Goal: Task Accomplishment & Management: Use online tool/utility

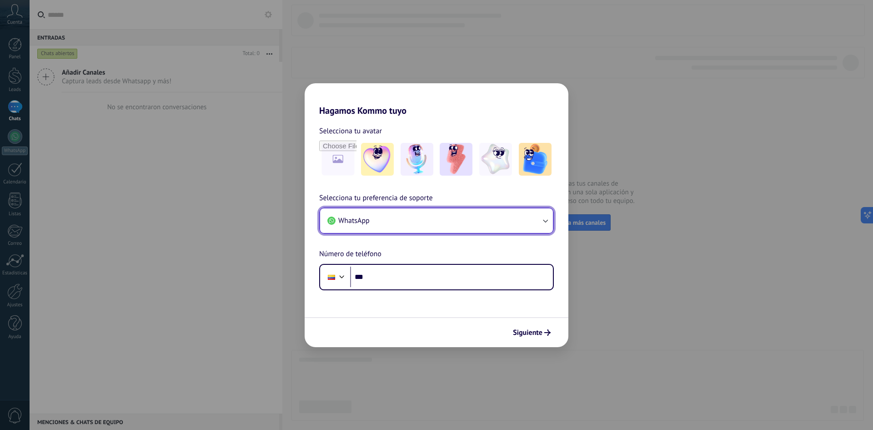
click at [445, 222] on button "WhatsApp" at bounding box center [436, 220] width 233 height 25
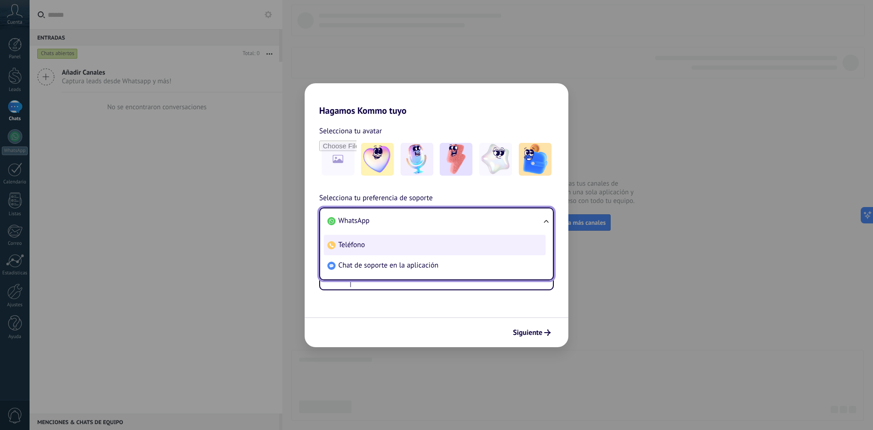
click at [418, 252] on li "Teléfono" at bounding box center [435, 245] width 222 height 20
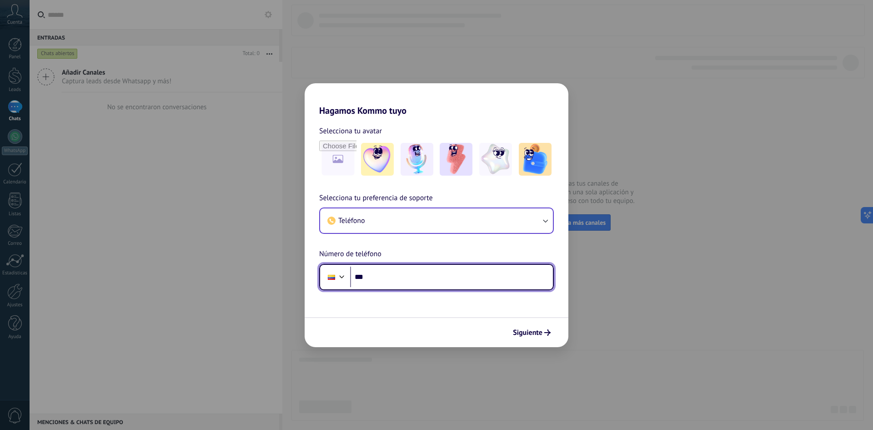
click at [416, 273] on input "***" at bounding box center [451, 277] width 203 height 21
type input "**********"
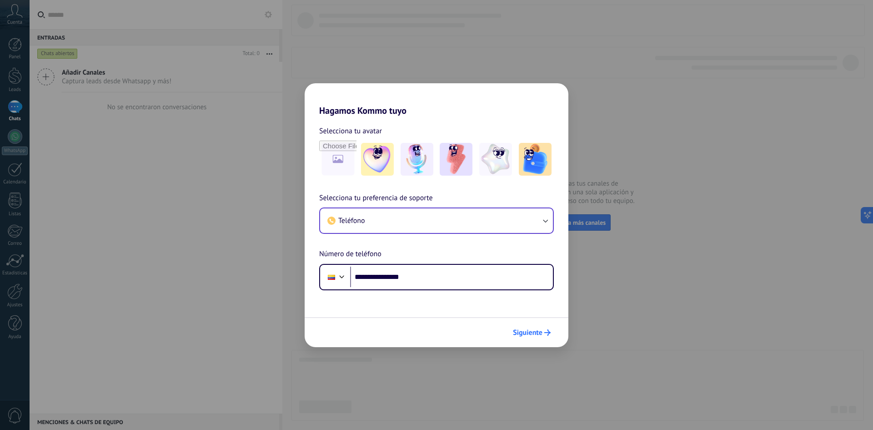
click at [528, 332] on span "Siguiente" at bounding box center [528, 332] width 30 height 6
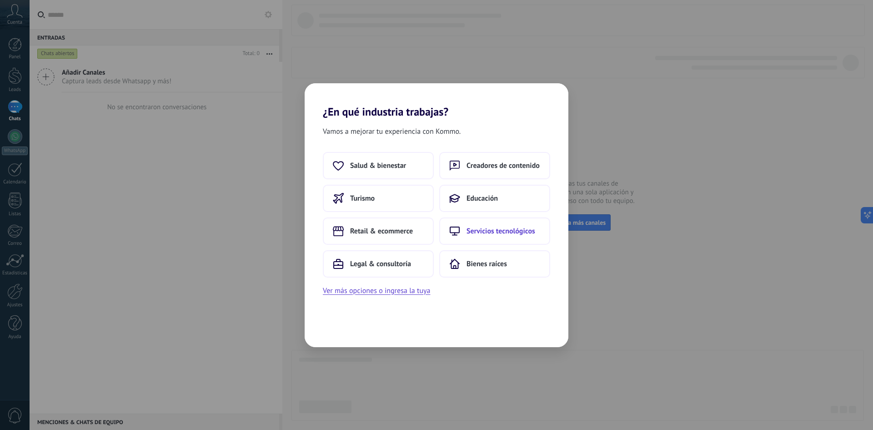
click at [492, 232] on span "Servicios tecnológicos" at bounding box center [501, 231] width 69 height 9
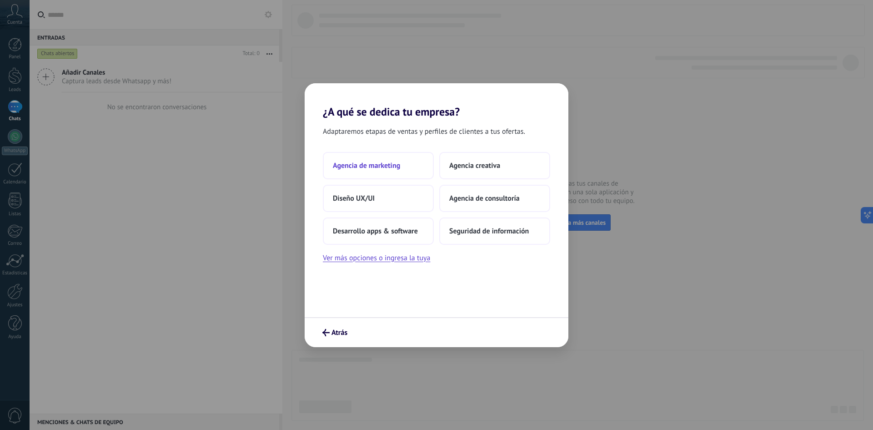
click at [400, 163] on span "Agencia de marketing" at bounding box center [366, 165] width 67 height 9
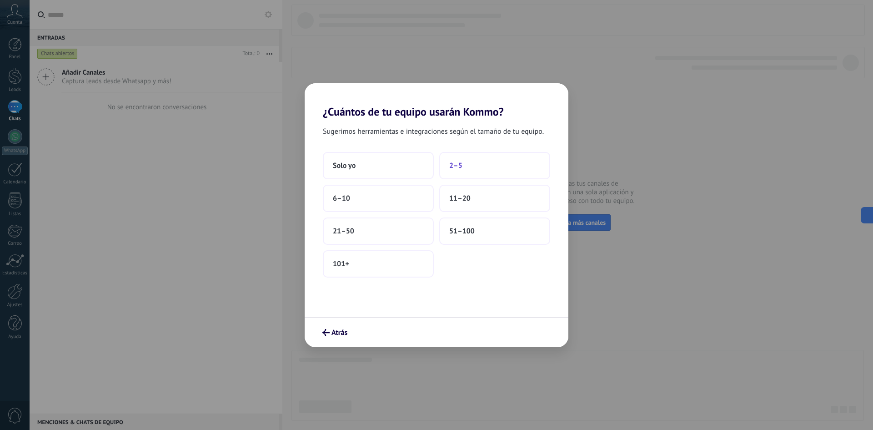
click at [479, 167] on button "2–5" at bounding box center [494, 165] width 111 height 27
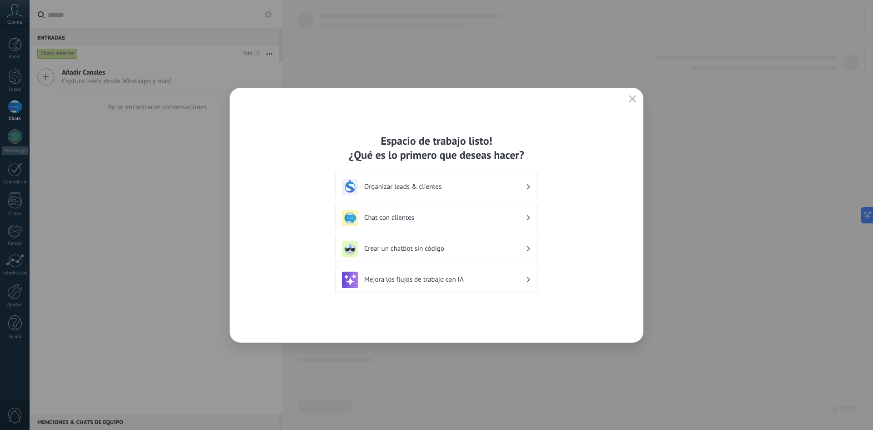
click at [482, 209] on div "Chat con clientes" at bounding box center [436, 217] width 203 height 27
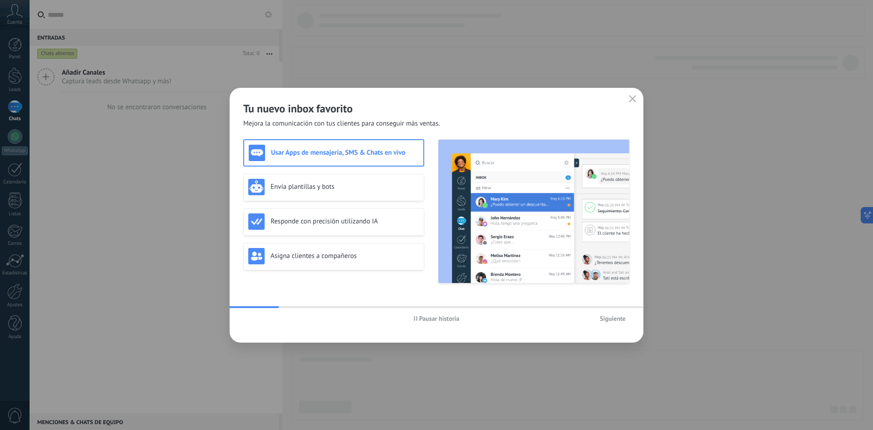
click at [376, 151] on h3 "Usar Apps de mensajería, SMS & Chats en vivo" at bounding box center [345, 152] width 148 height 9
click at [606, 322] on span "Siguiente" at bounding box center [613, 318] width 26 height 6
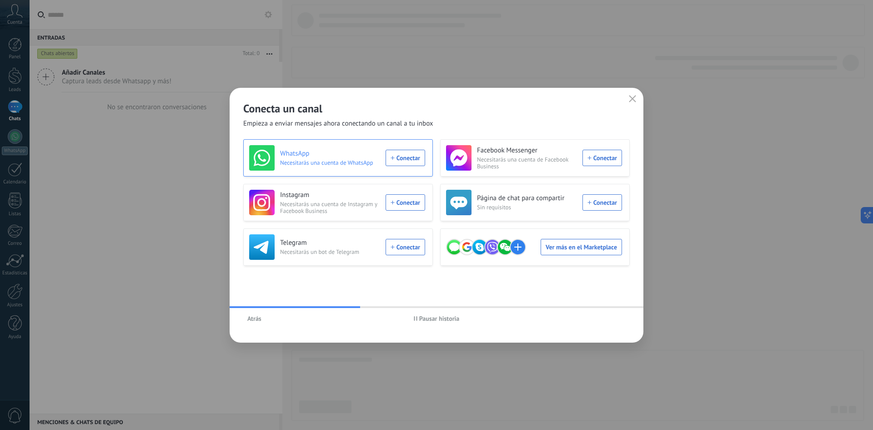
click at [408, 154] on div "WhatsApp Necesitarás una cuenta de WhatsApp Conectar" at bounding box center [337, 157] width 176 height 25
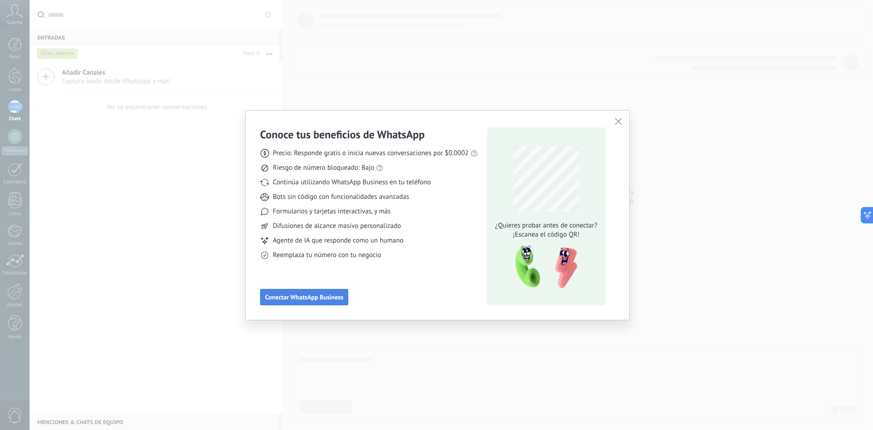
click at [307, 298] on span "Conectar WhatsApp Business" at bounding box center [304, 297] width 78 height 6
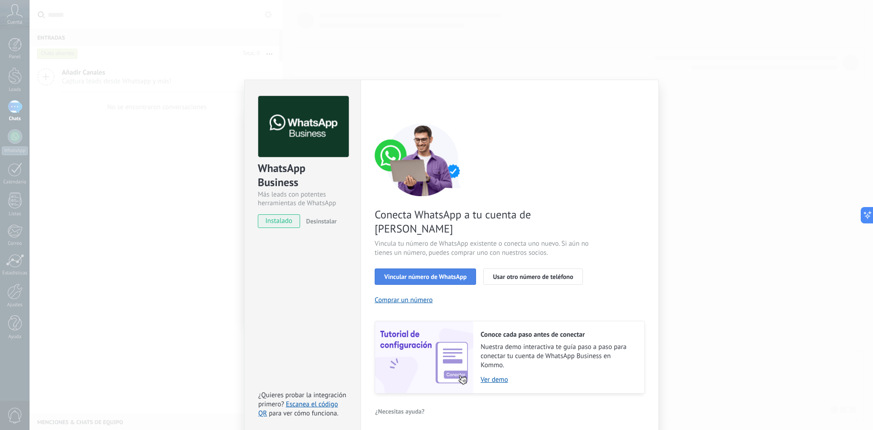
click at [422, 273] on span "Vincular número de WhatsApp" at bounding box center [425, 276] width 82 height 6
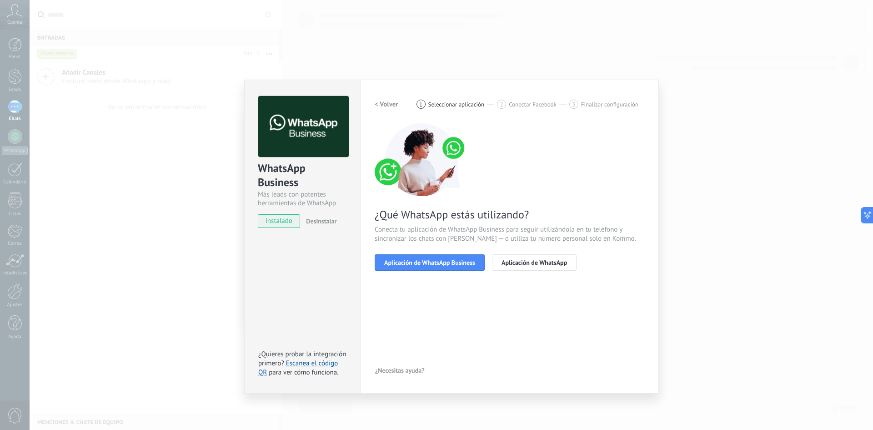
click at [422, 263] on span "Aplicación de WhatsApp Business" at bounding box center [429, 262] width 91 height 6
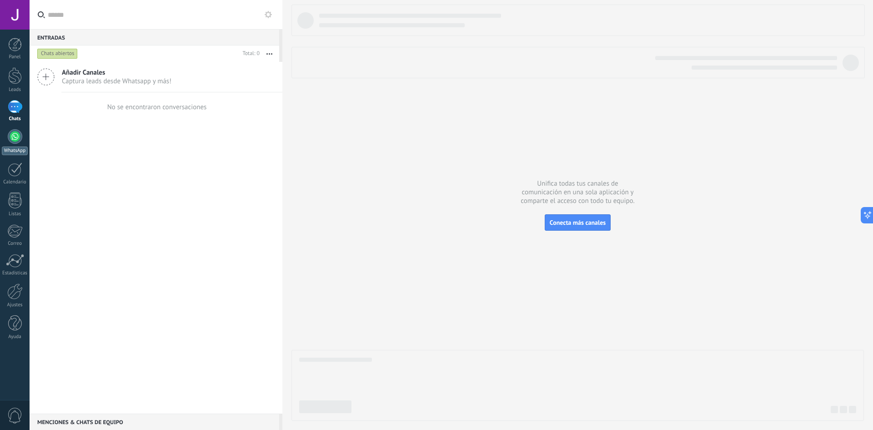
click at [13, 139] on div at bounding box center [15, 136] width 15 height 15
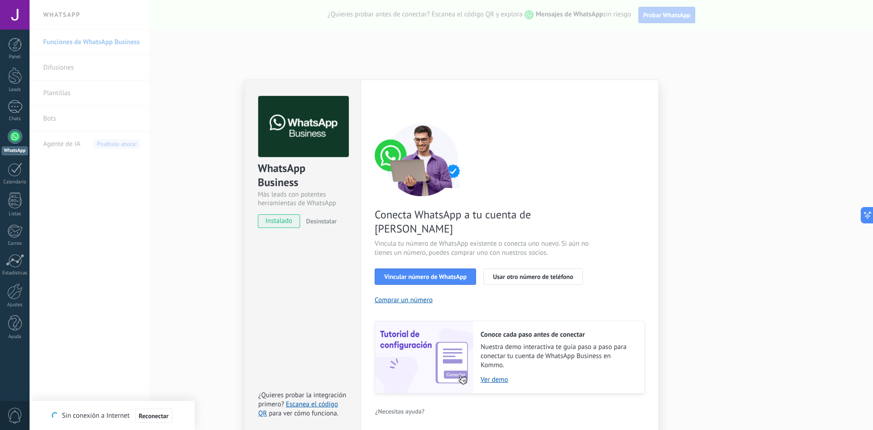
click at [744, 208] on div "WhatsApp Business Más leads con potentes herramientas de WhatsApp instalado Des…" at bounding box center [452, 215] width 844 height 430
click at [505, 268] on button "Usar otro número de teléfono" at bounding box center [533, 276] width 99 height 16
click at [513, 273] on span "Usar otro número de teléfono" at bounding box center [533, 276] width 80 height 6
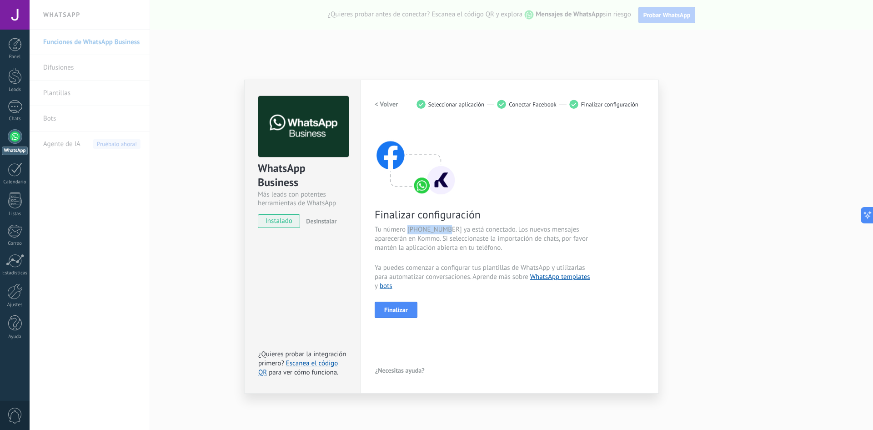
drag, startPoint x: 448, startPoint y: 229, endPoint x: 409, endPoint y: 227, distance: 38.7
click at [409, 227] on span "Tu número 15557749608 ya está conectado. Los nuevos mensajes aparecerán en Komm…" at bounding box center [483, 238] width 217 height 27
copy span "15557749608"
click at [404, 309] on span "Finalizar" at bounding box center [396, 310] width 24 height 6
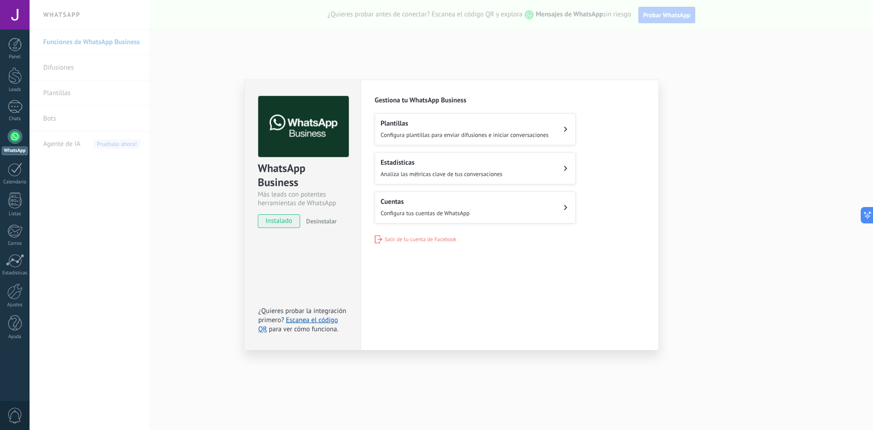
click at [586, 42] on div "WhatsApp Business Más leads con potentes herramientas de WhatsApp instalado Des…" at bounding box center [452, 215] width 844 height 430
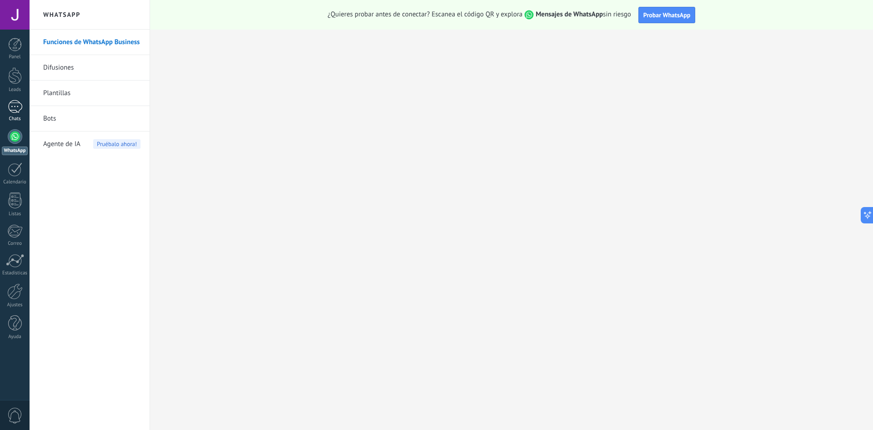
click at [15, 106] on div at bounding box center [15, 106] width 15 height 13
